Goal: Check status: Check status

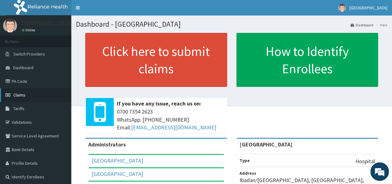
click at [24, 93] on span "Claims" at bounding box center [19, 95] width 12 height 6
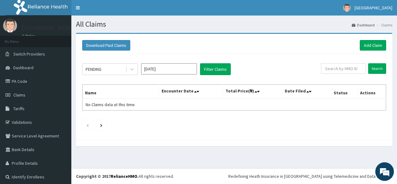
click at [24, 93] on span "Claims" at bounding box center [19, 95] width 12 height 6
click at [346, 69] on input "text" at bounding box center [343, 68] width 45 height 11
type input "TVL/10082/A"
click at [374, 66] on input "Search" at bounding box center [377, 68] width 18 height 11
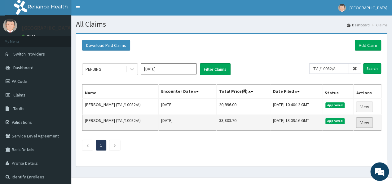
click at [368, 119] on link "View" at bounding box center [364, 122] width 17 height 11
